Goal: Information Seeking & Learning: Check status

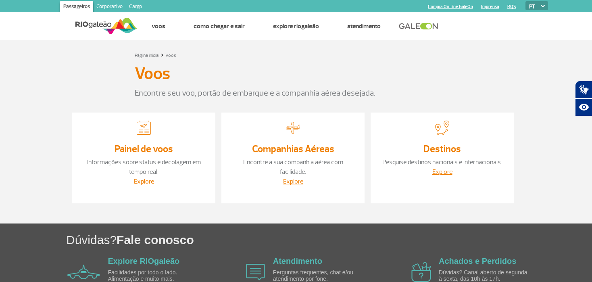
click at [141, 179] on link "Explore" at bounding box center [144, 181] width 20 height 8
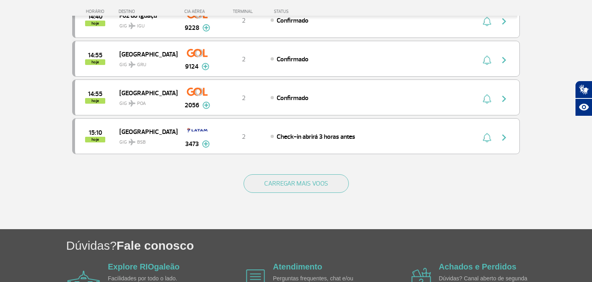
scroll to position [718, 0]
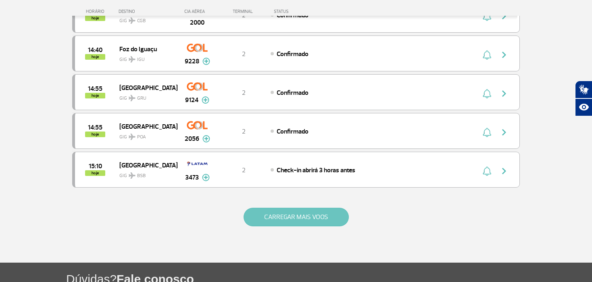
click at [305, 208] on button "CARREGAR MAIS VOOS" at bounding box center [296, 217] width 105 height 19
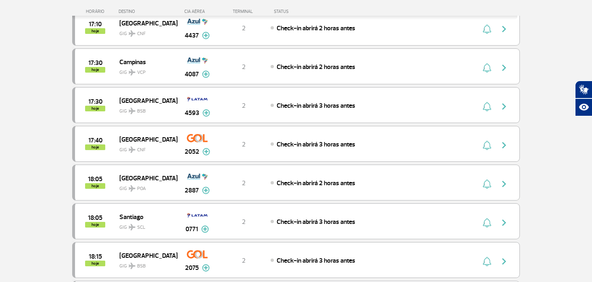
scroll to position [1566, 0]
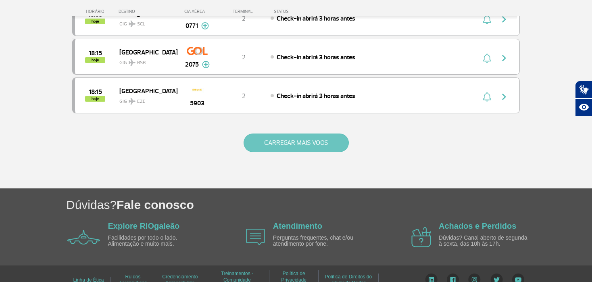
click at [316, 133] on button "CARREGAR MAIS VOOS" at bounding box center [296, 142] width 105 height 19
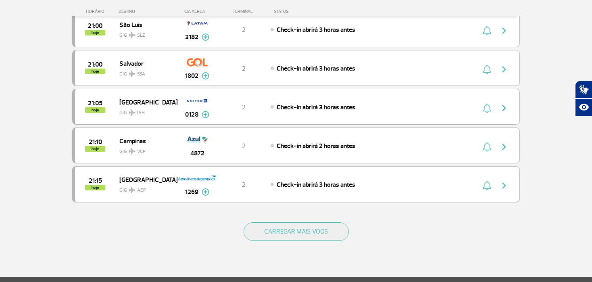
scroll to position [2334, 0]
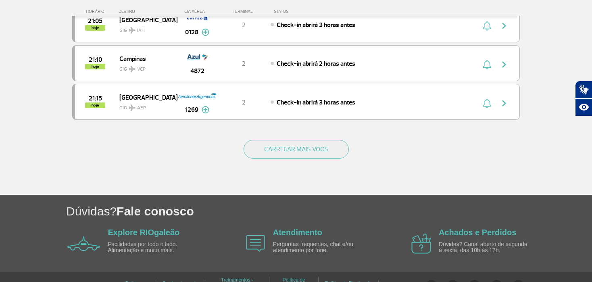
click at [306, 130] on div "CARREGAR MAIS VOOS" at bounding box center [296, 162] width 448 height 65
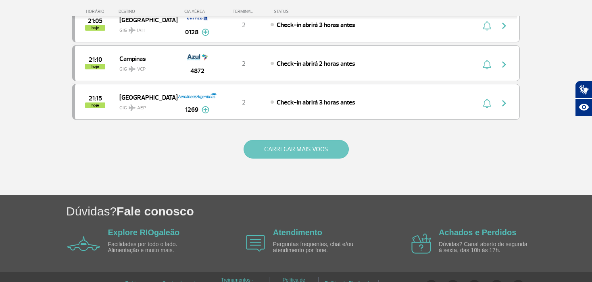
click at [294, 140] on button "CARREGAR MAIS VOOS" at bounding box center [296, 149] width 105 height 19
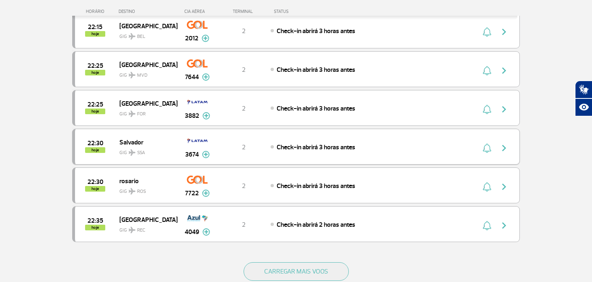
scroll to position [3019, 0]
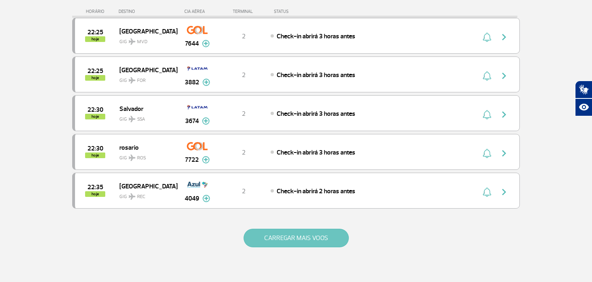
click at [292, 229] on button "CARREGAR MAIS VOOS" at bounding box center [296, 238] width 105 height 19
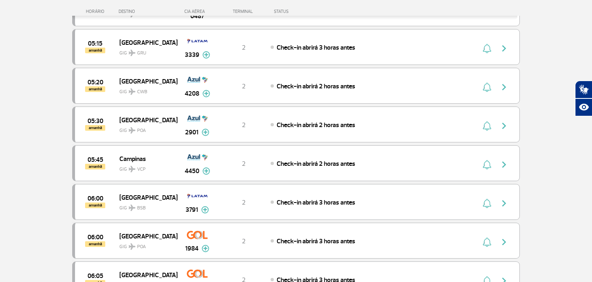
scroll to position [3826, 0]
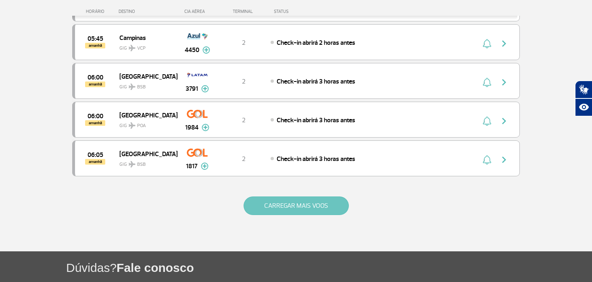
click at [294, 196] on button "CARREGAR MAIS VOOS" at bounding box center [296, 205] width 105 height 19
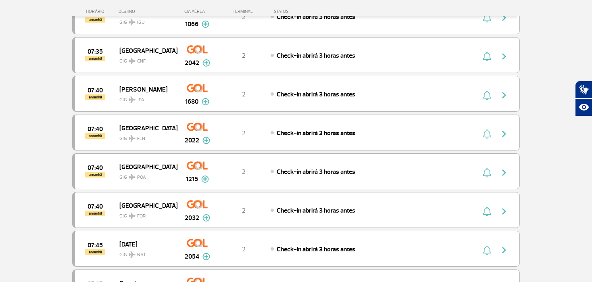
scroll to position [4552, 0]
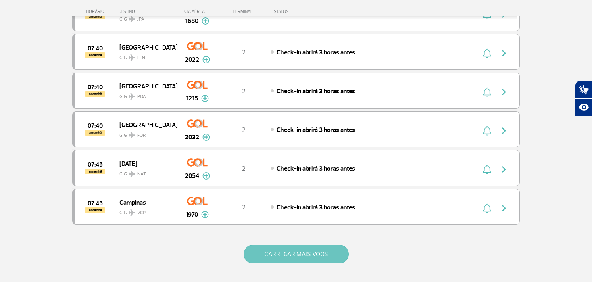
click at [309, 245] on button "CARREGAR MAIS VOOS" at bounding box center [296, 254] width 105 height 19
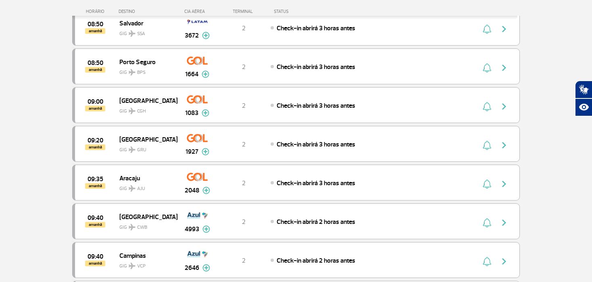
scroll to position [5405, 0]
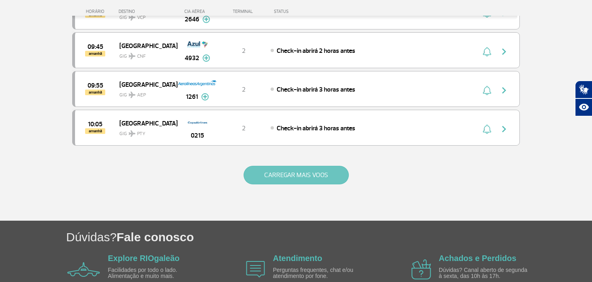
click at [338, 166] on button "CARREGAR MAIS VOOS" at bounding box center [296, 175] width 105 height 19
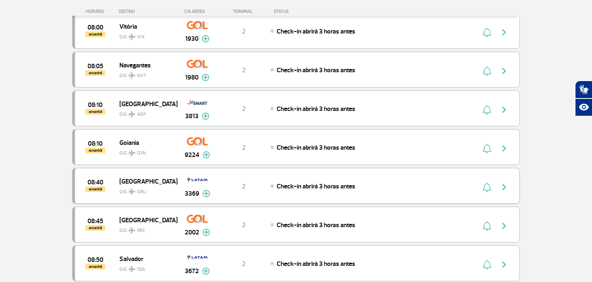
scroll to position [4840, 0]
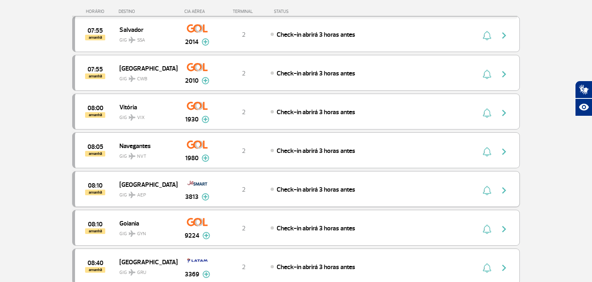
click at [506, 185] on img "button" at bounding box center [504, 190] width 10 height 10
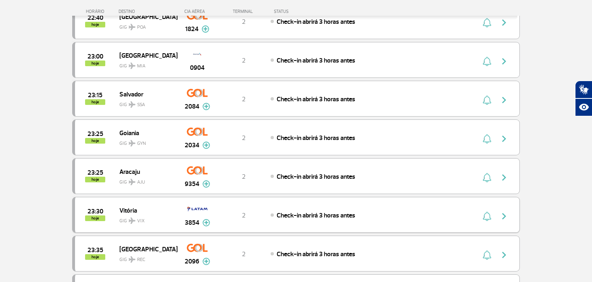
scroll to position [3147, 0]
